Goal: Check status: Check status

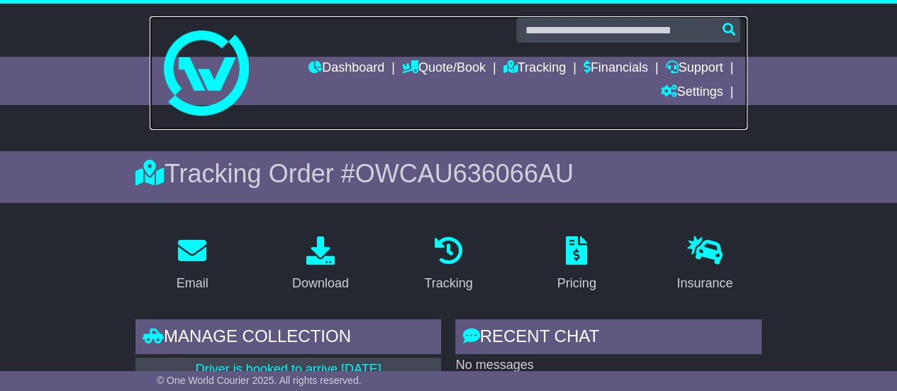
click at [199, 109] on img at bounding box center [206, 73] width 85 height 85
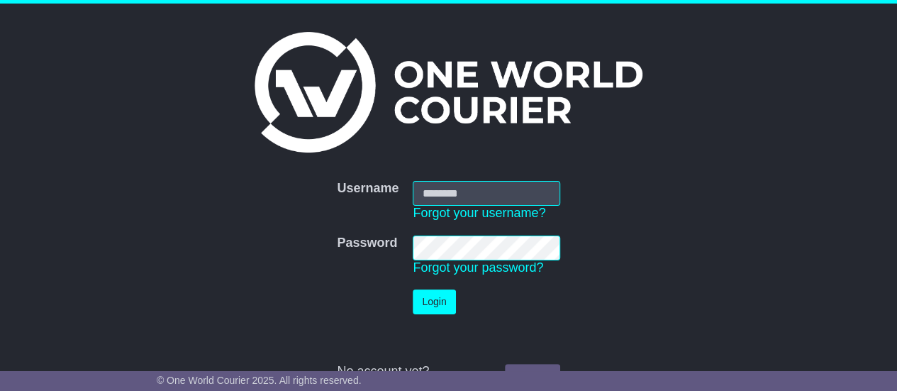
click at [445, 191] on input "Username" at bounding box center [486, 193] width 147 height 25
type input "**********"
click at [437, 303] on button "Login" at bounding box center [434, 301] width 43 height 25
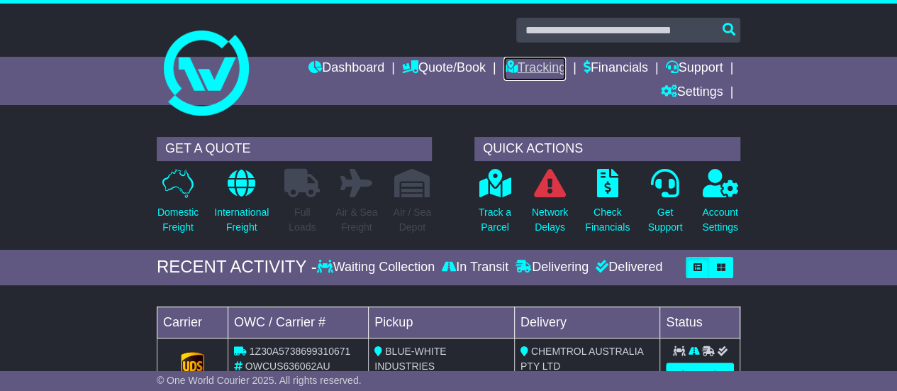
click at [544, 65] on link "Tracking" at bounding box center [535, 69] width 62 height 24
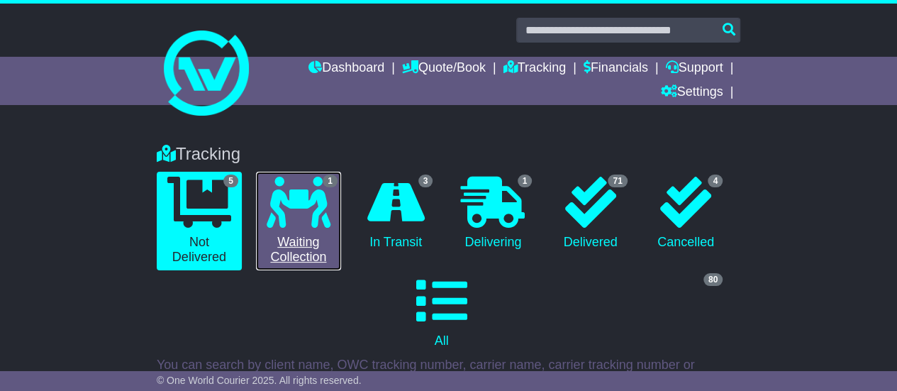
click at [306, 208] on icon at bounding box center [299, 202] width 64 height 51
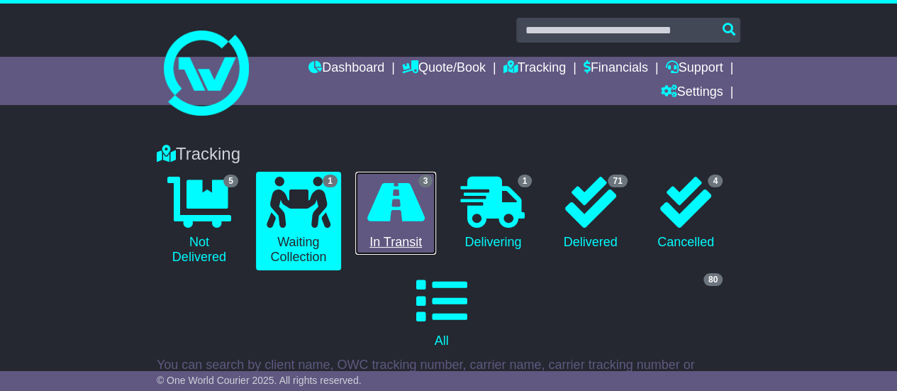
click at [416, 209] on icon at bounding box center [395, 202] width 57 height 51
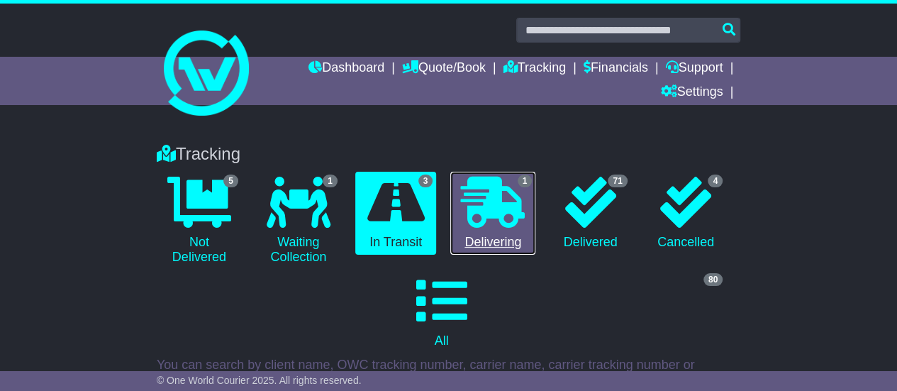
click at [487, 214] on icon at bounding box center [493, 202] width 64 height 51
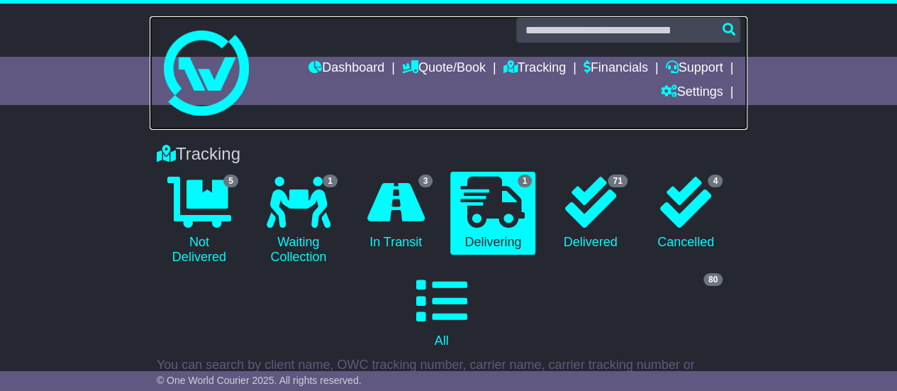
click at [197, 109] on img at bounding box center [206, 73] width 85 height 85
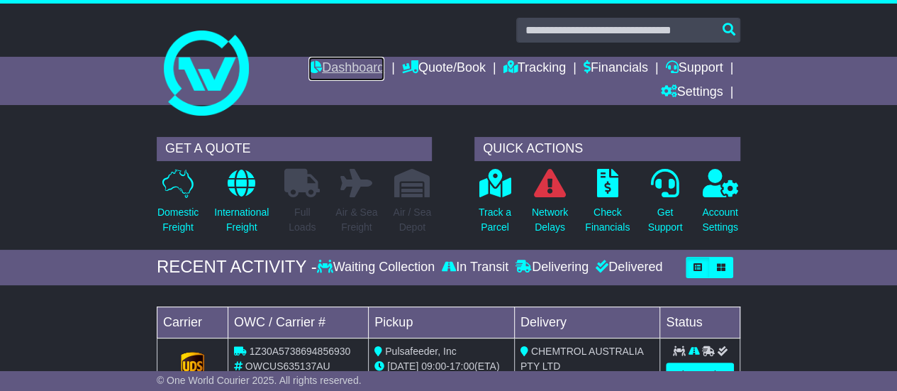
click at [348, 68] on link "Dashboard" at bounding box center [347, 69] width 76 height 24
